Goal: Task Accomplishment & Management: Manage account settings

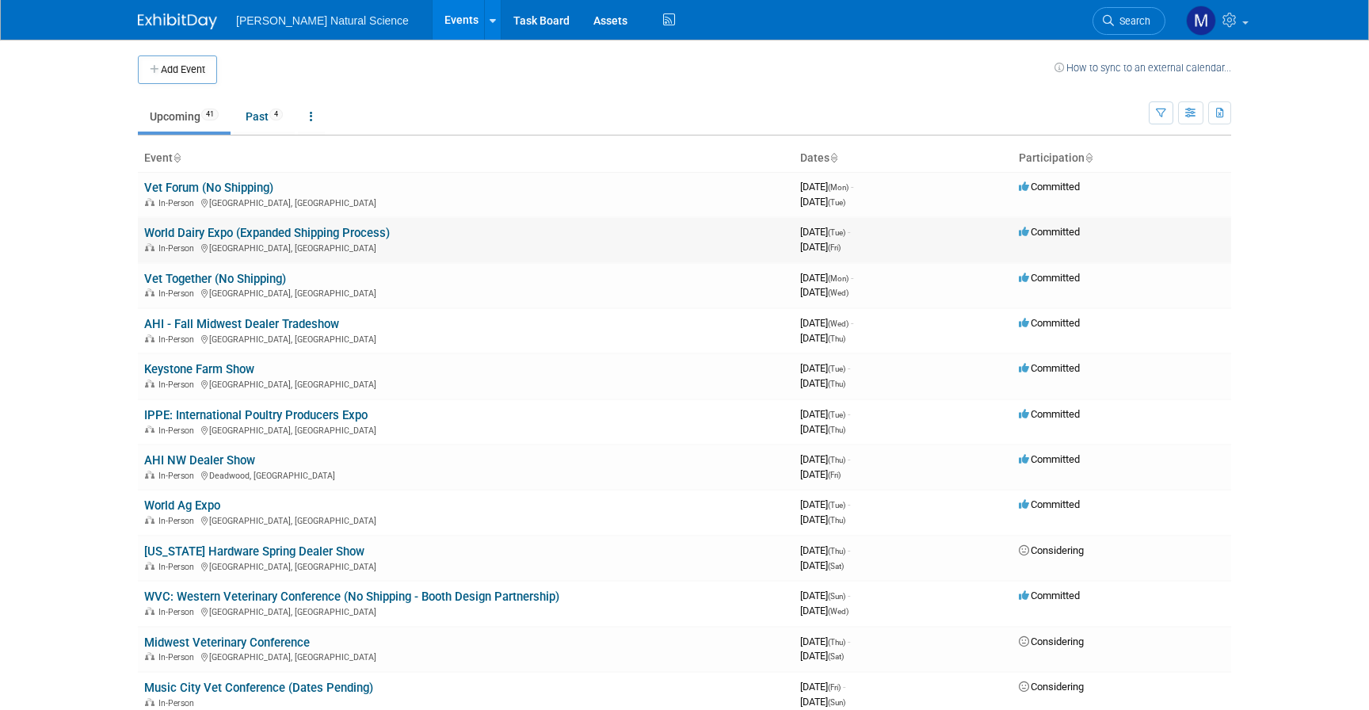
click at [281, 228] on link "World Dairy Expo (Expanded Shipping Process)" at bounding box center [267, 233] width 246 height 14
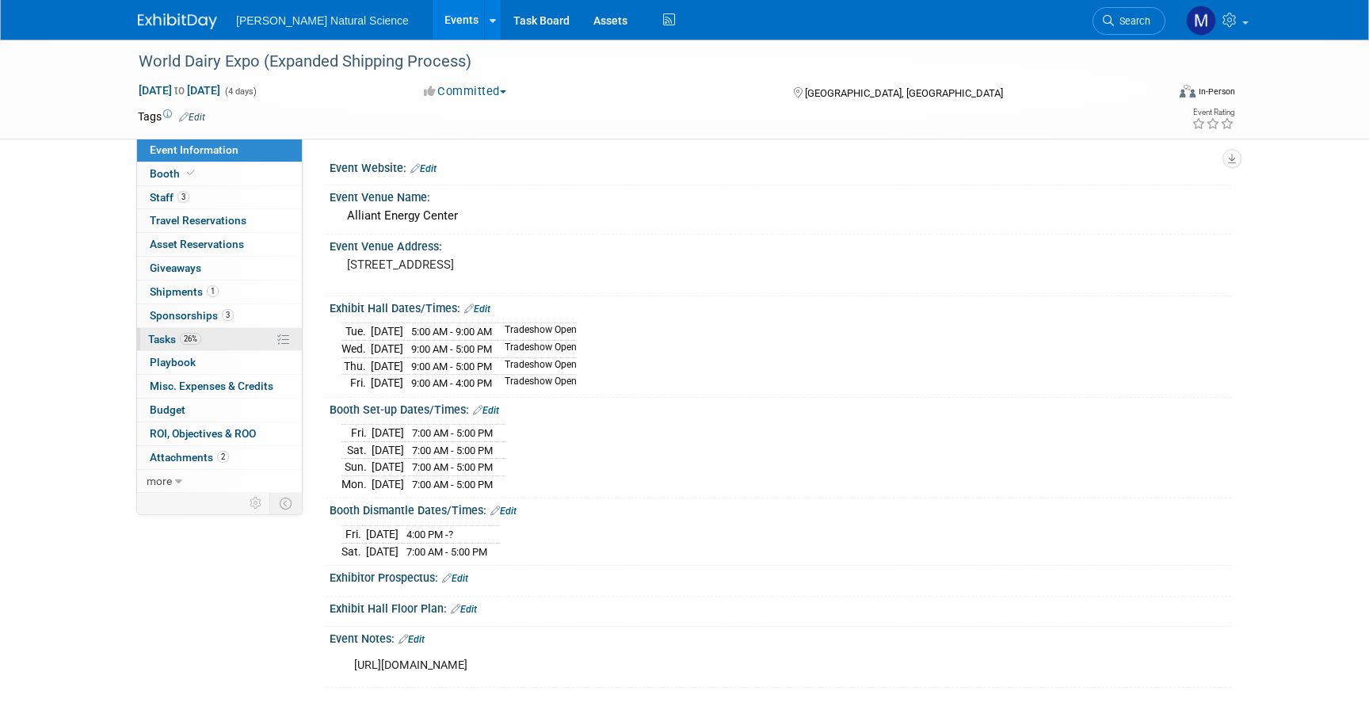
click at [185, 338] on span "26%" at bounding box center [190, 339] width 21 height 12
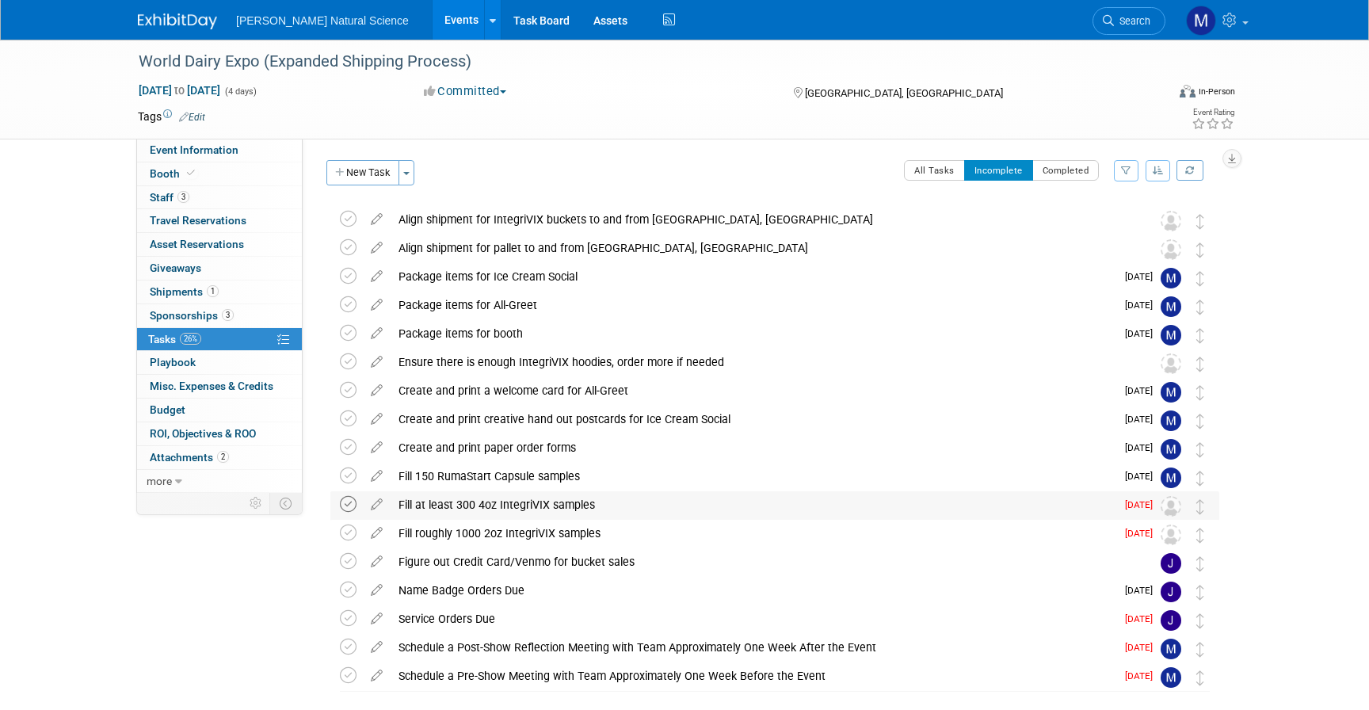
click at [352, 505] on icon at bounding box center [348, 504] width 17 height 17
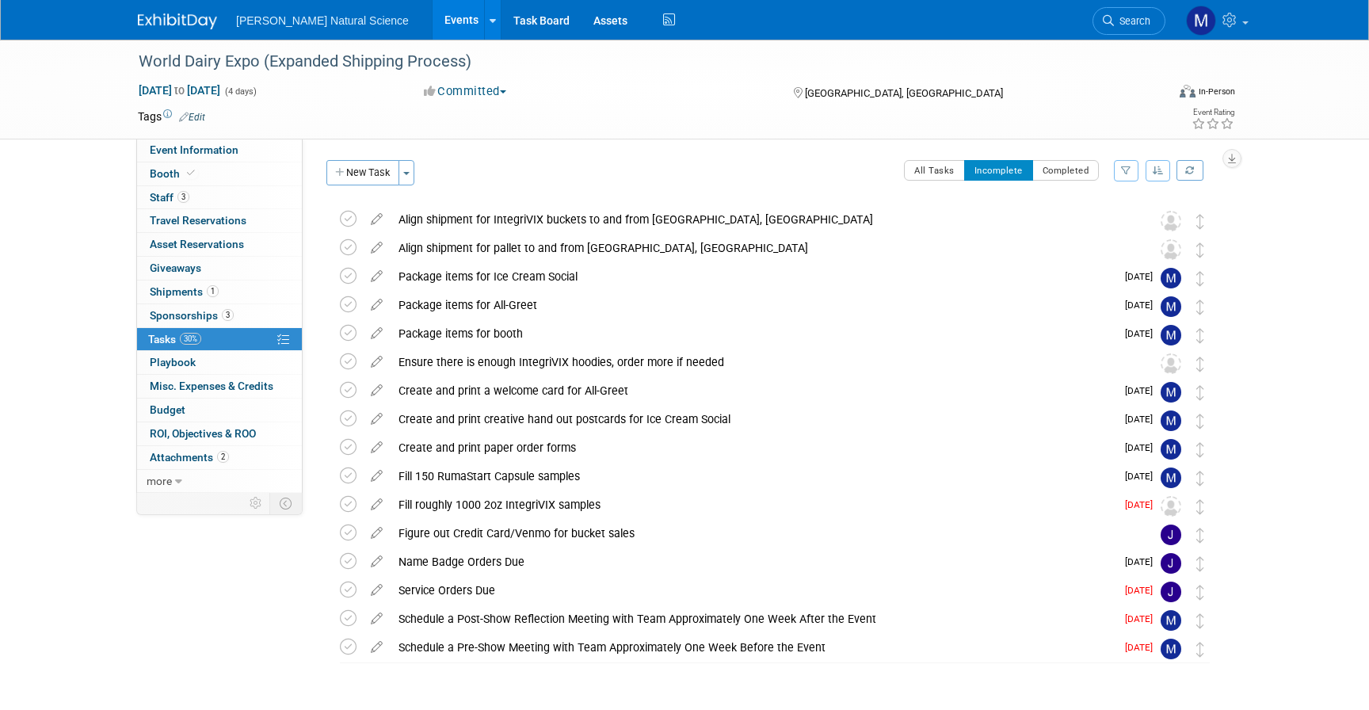
click at [908, 83] on div "[GEOGRAPHIC_DATA], [GEOGRAPHIC_DATA]" at bounding box center [919, 91] width 257 height 19
click at [196, 285] on span "Shipments 1" at bounding box center [184, 291] width 69 height 13
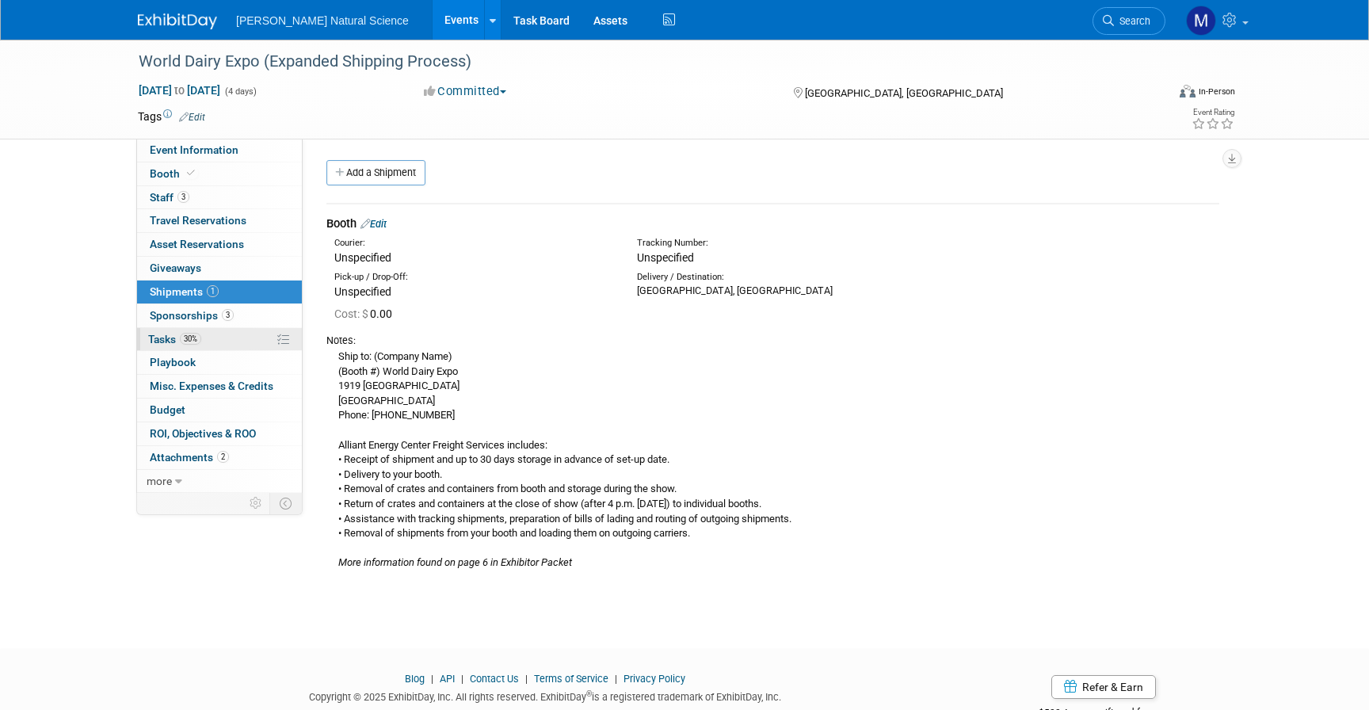
click at [223, 342] on link "30% Tasks 30%" at bounding box center [219, 339] width 165 height 23
